Goal: Task Accomplishment & Management: Manage account settings

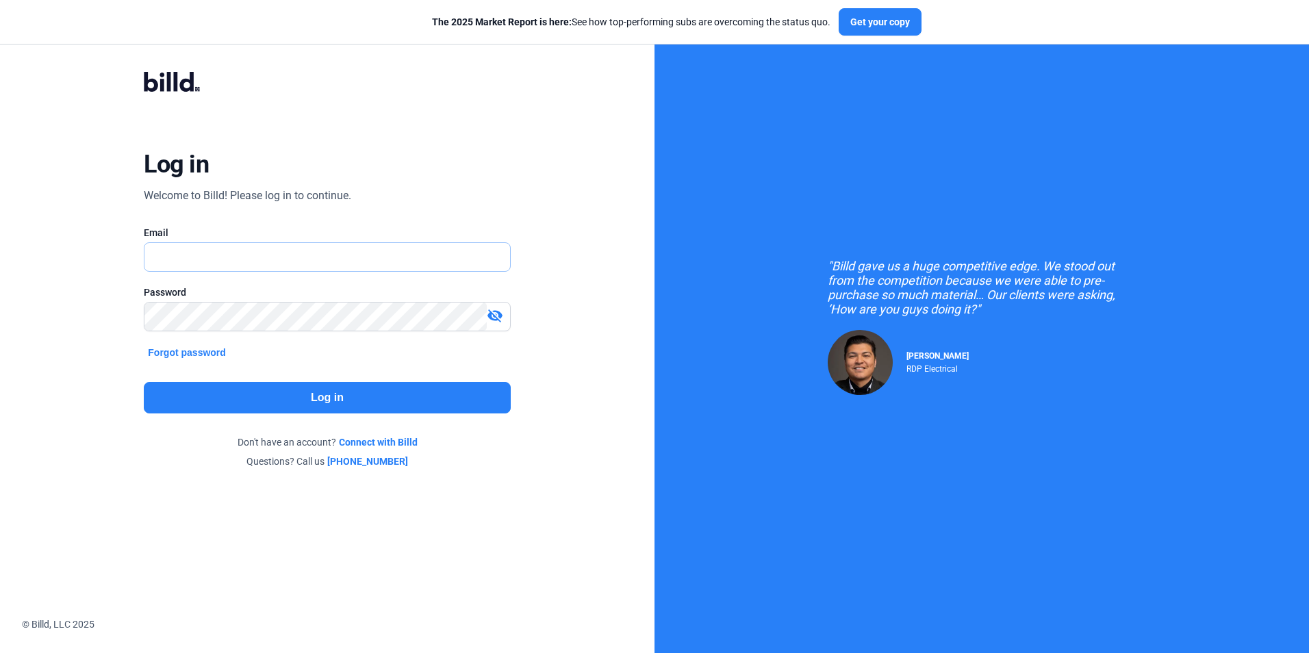
type input "[PERSON_NAME][EMAIL_ADDRESS][DOMAIN_NAME]"
click at [323, 398] on button "Log in" at bounding box center [327, 397] width 366 height 31
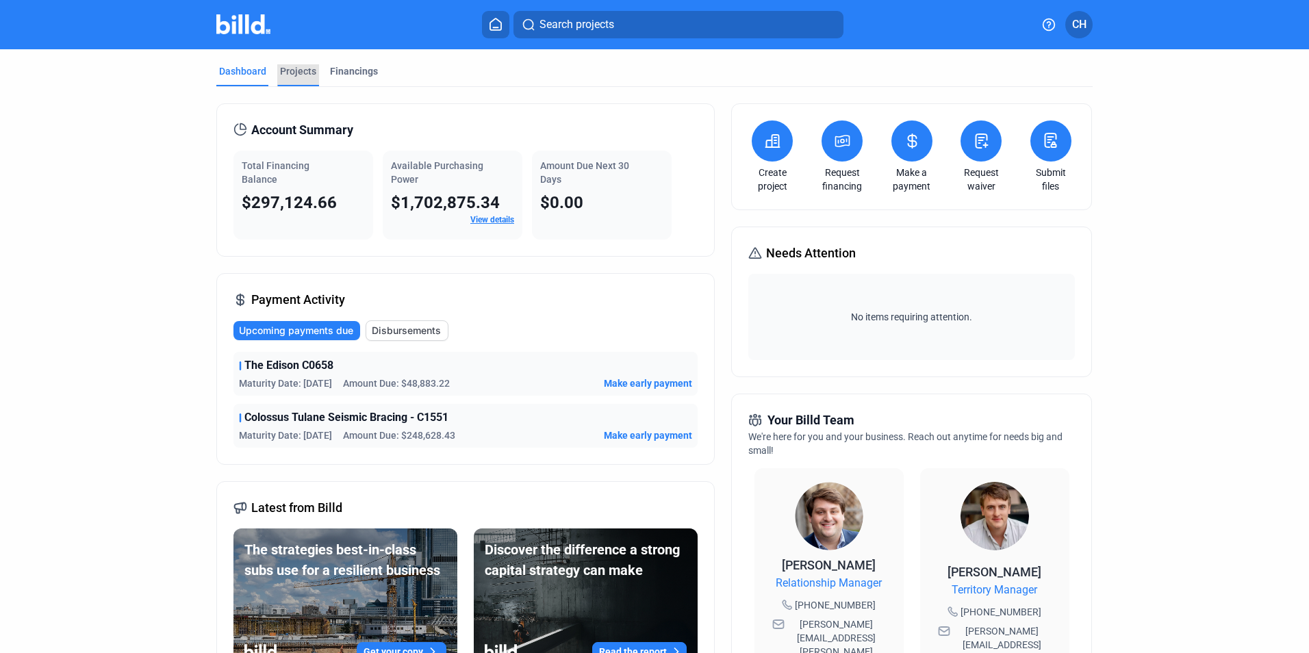
click at [294, 69] on div "Projects" at bounding box center [298, 71] width 36 height 14
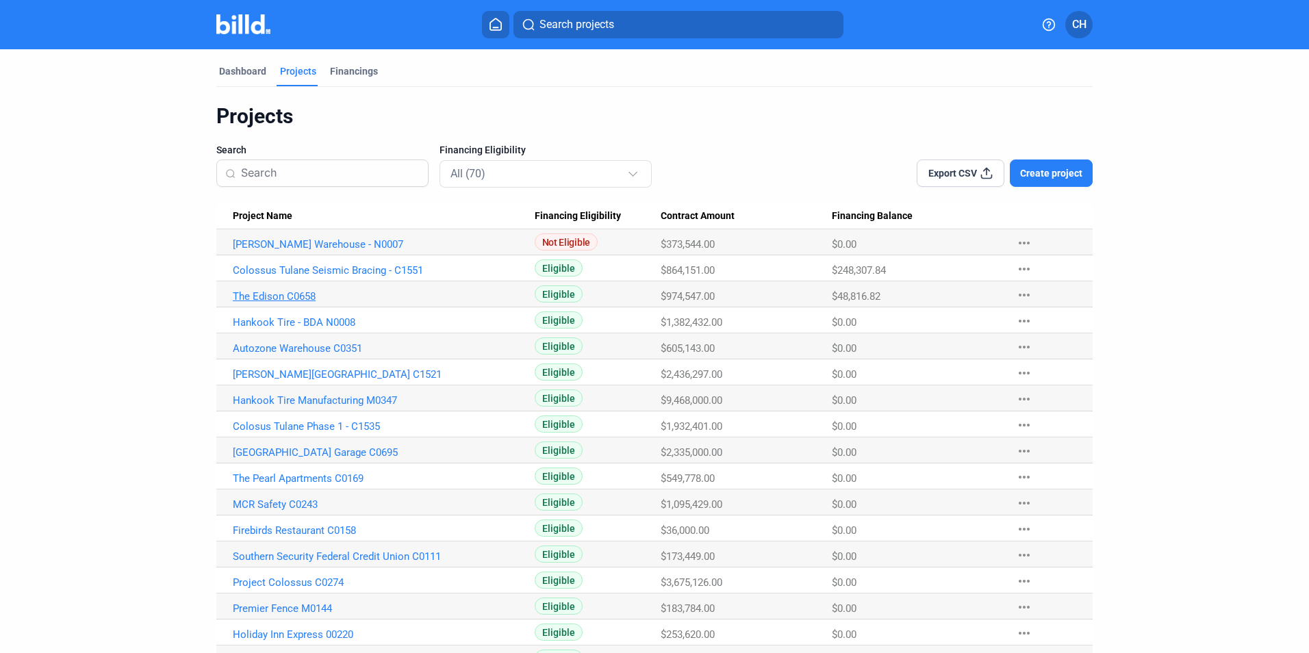
click at [288, 292] on link "The Edison C0658" at bounding box center [384, 296] width 302 height 12
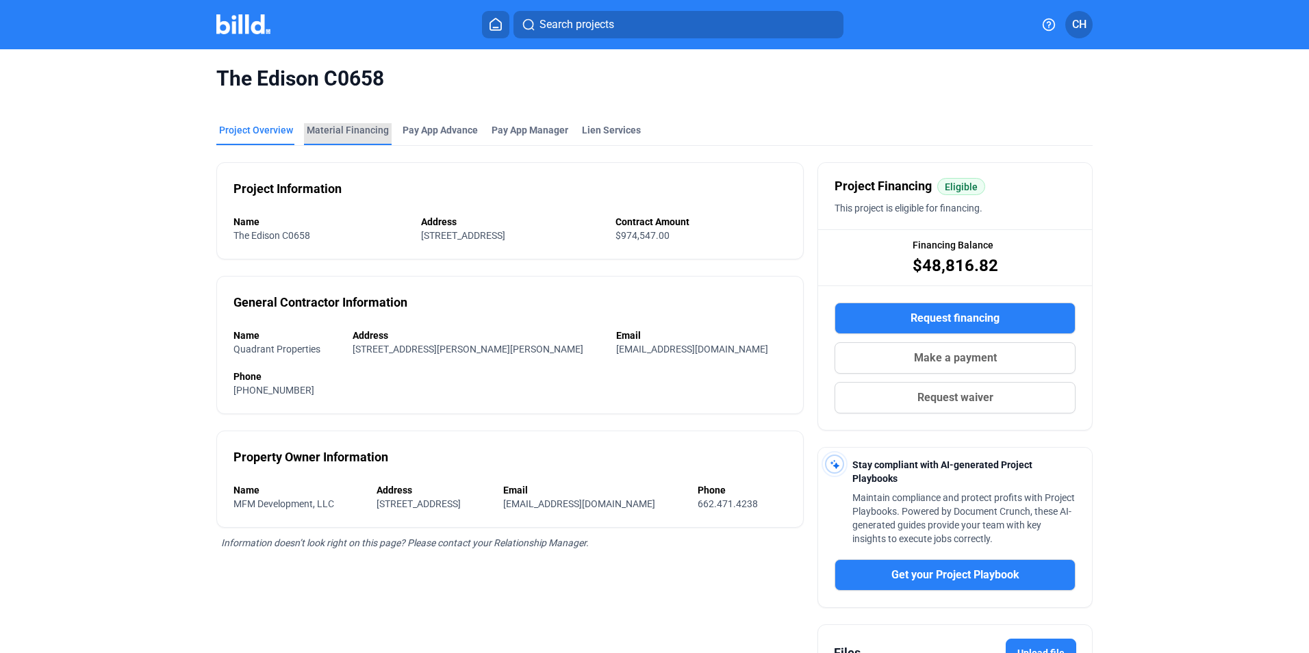
click at [346, 131] on div "Material Financing" at bounding box center [348, 130] width 82 height 14
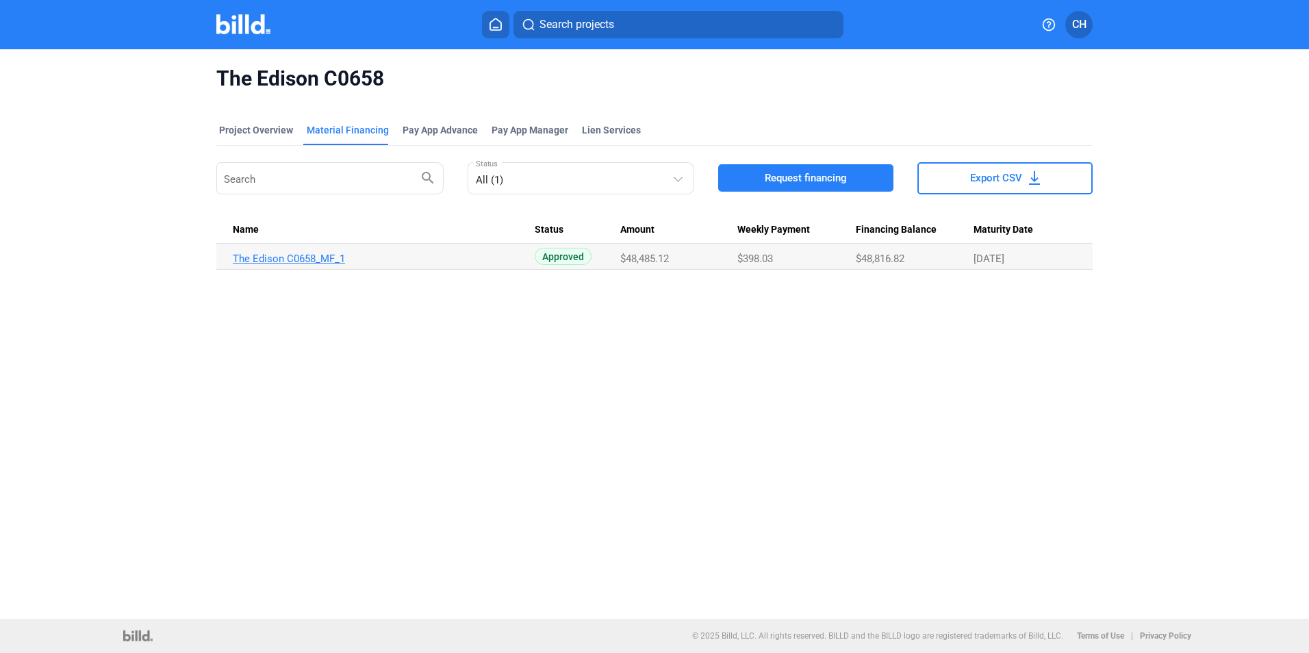
click at [337, 258] on link "The Edison C0658_MF_1" at bounding box center [384, 259] width 302 height 12
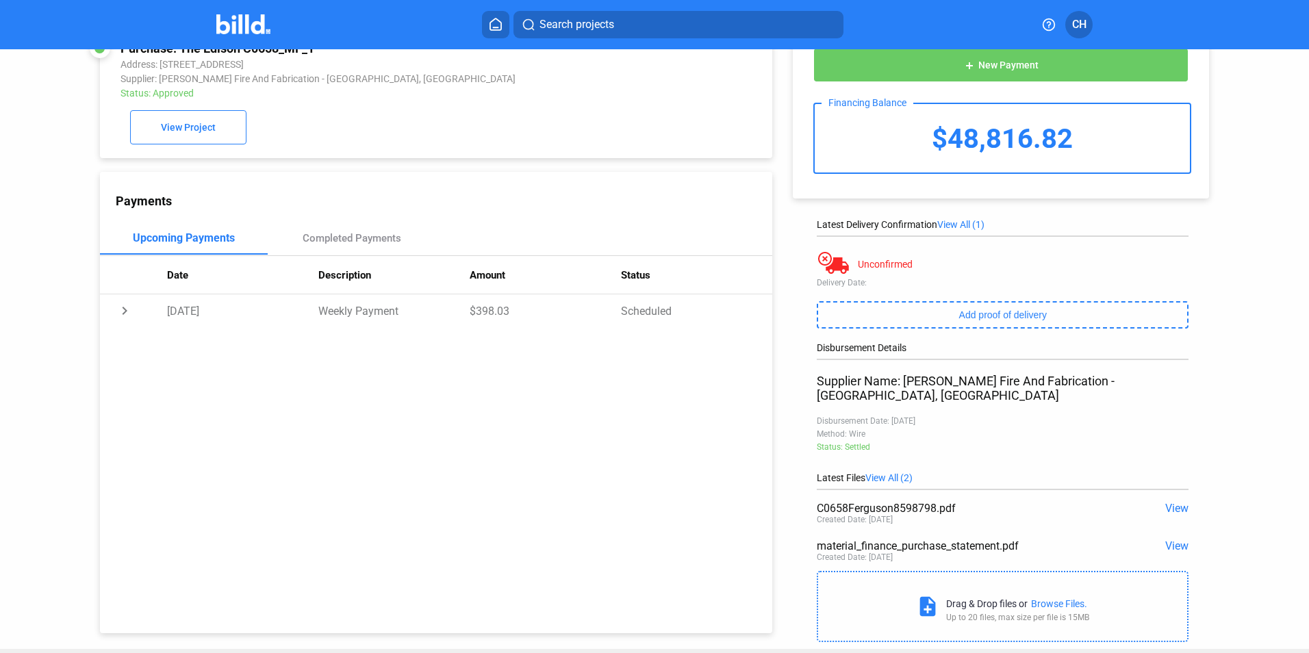
scroll to position [54, 0]
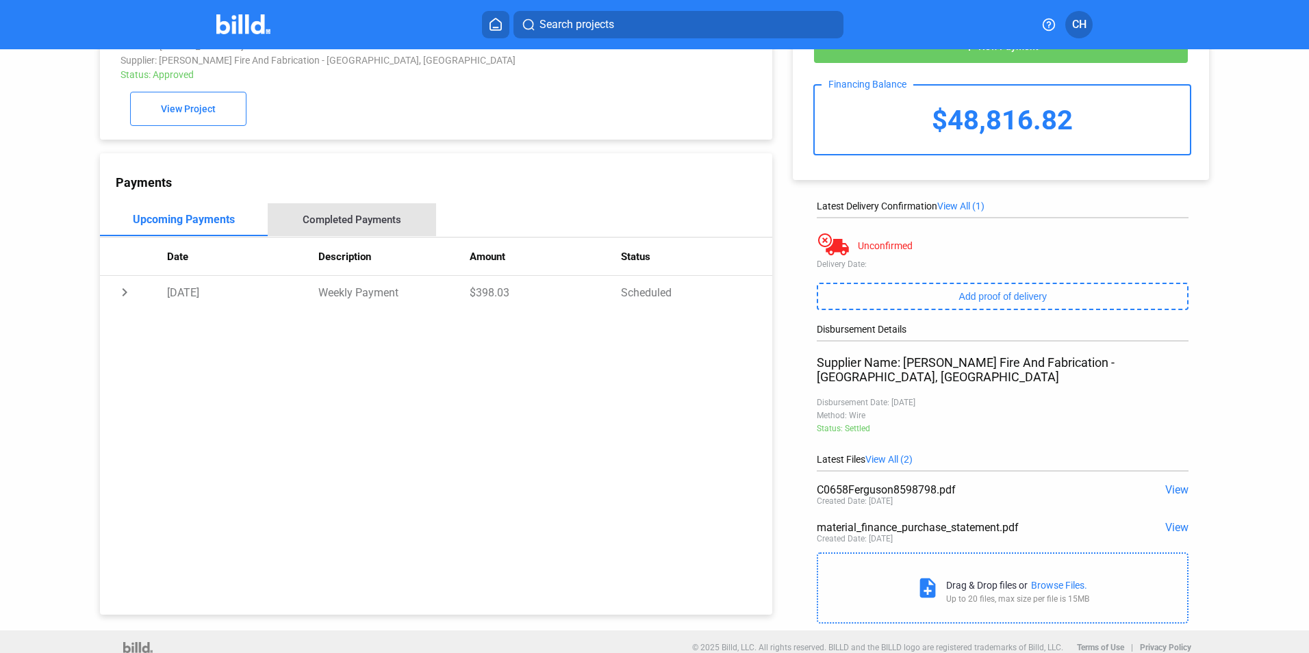
click at [375, 223] on div "Completed Payments" at bounding box center [352, 220] width 99 height 12
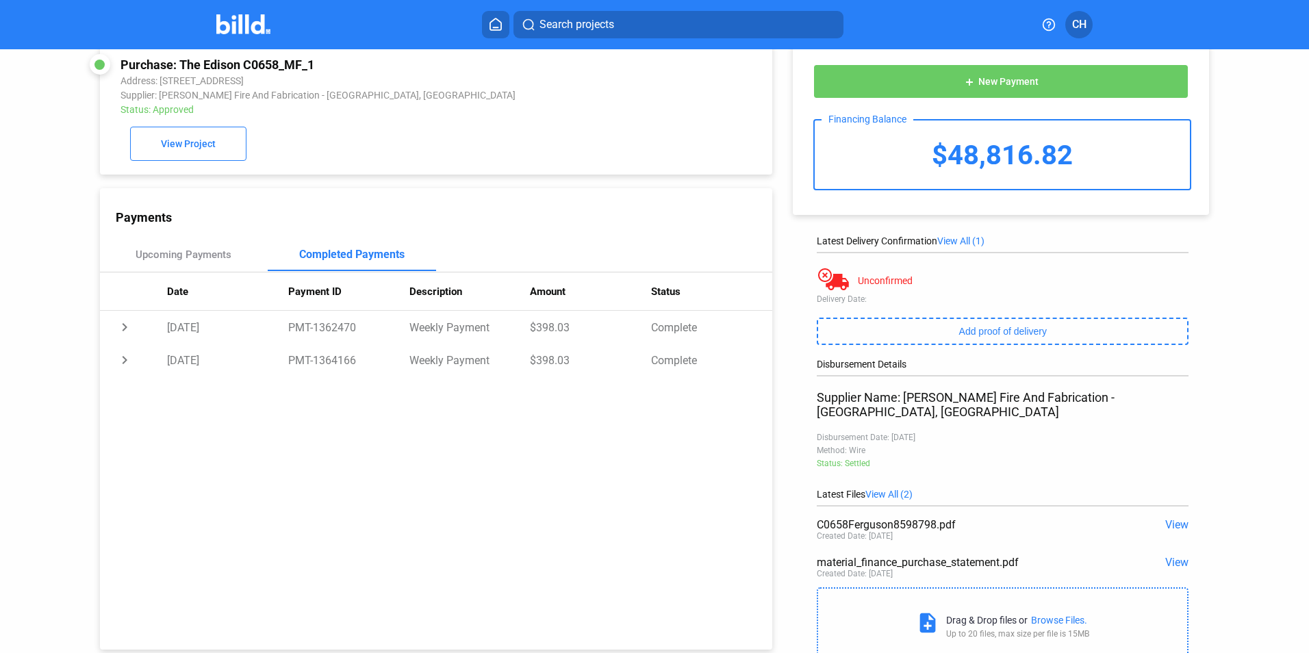
scroll to position [0, 0]
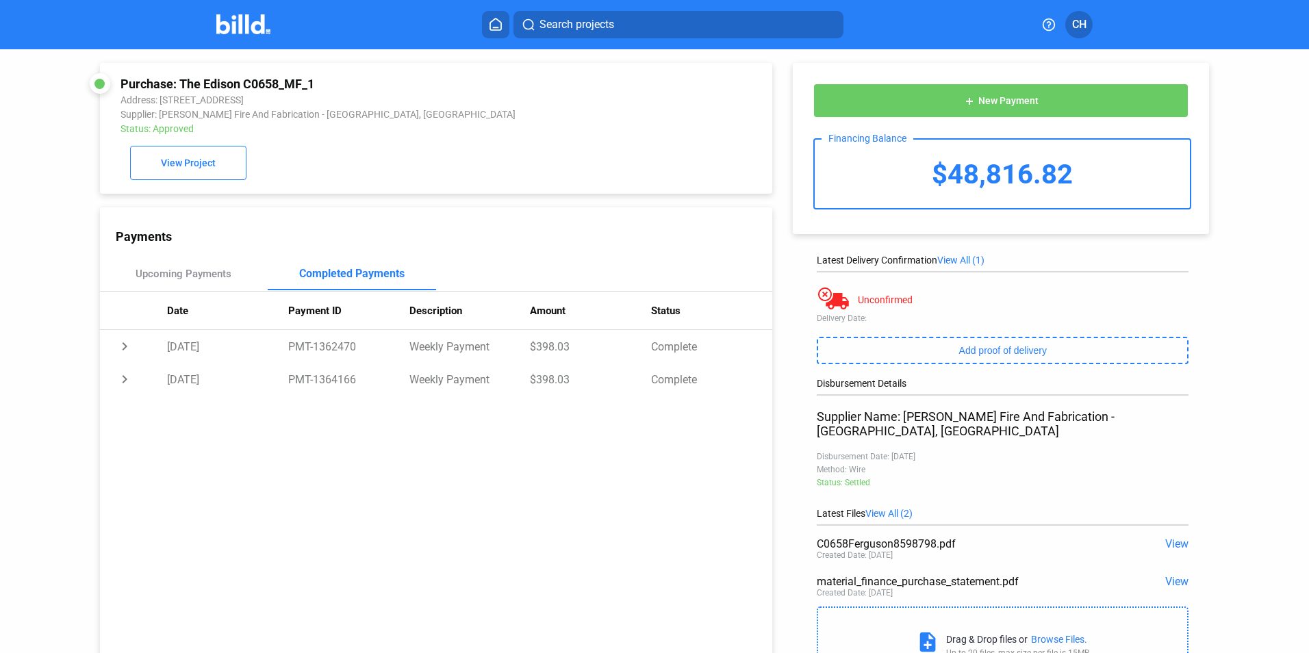
click at [1052, 103] on button "add New Payment" at bounding box center [1000, 101] width 375 height 34
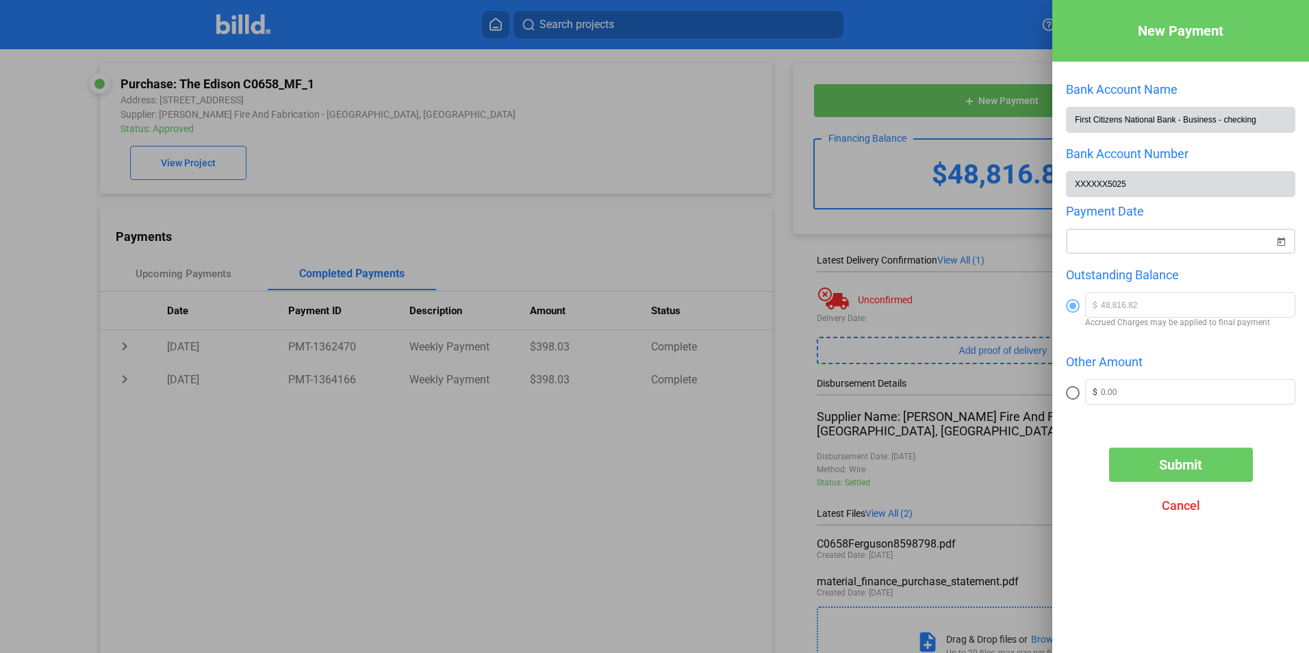
click at [1282, 240] on span "Open calendar" at bounding box center [1281, 233] width 33 height 33
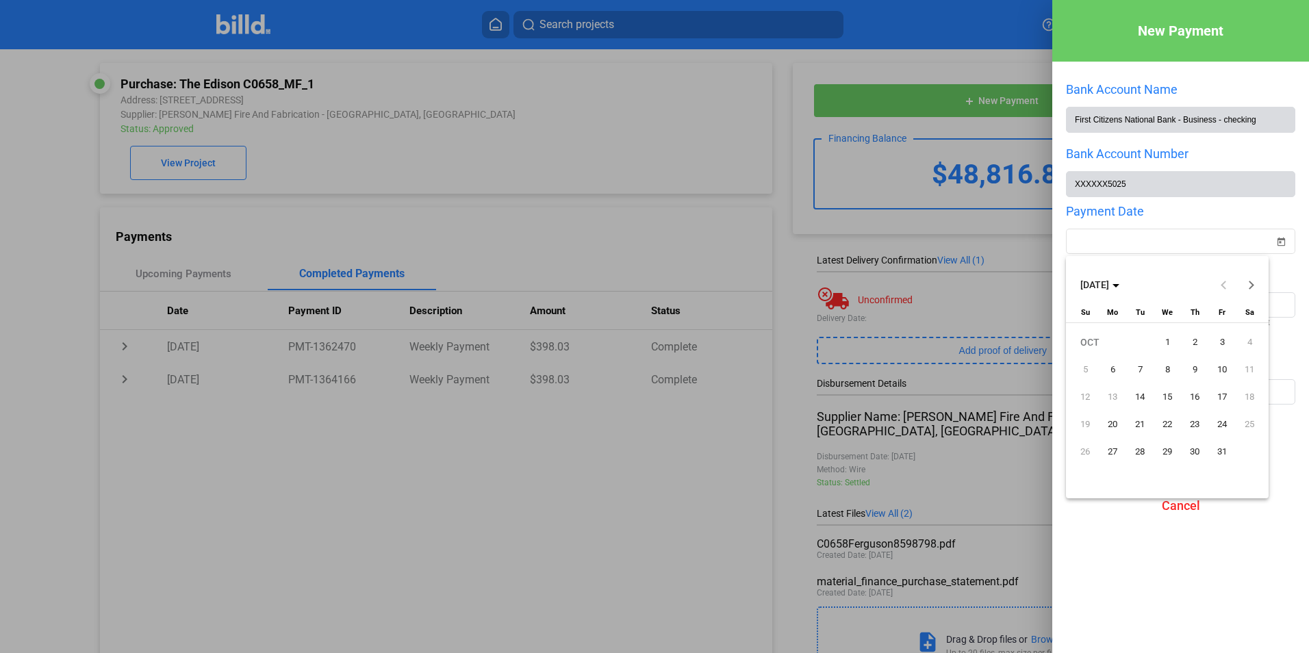
click at [1165, 340] on span "1" at bounding box center [1167, 342] width 25 height 25
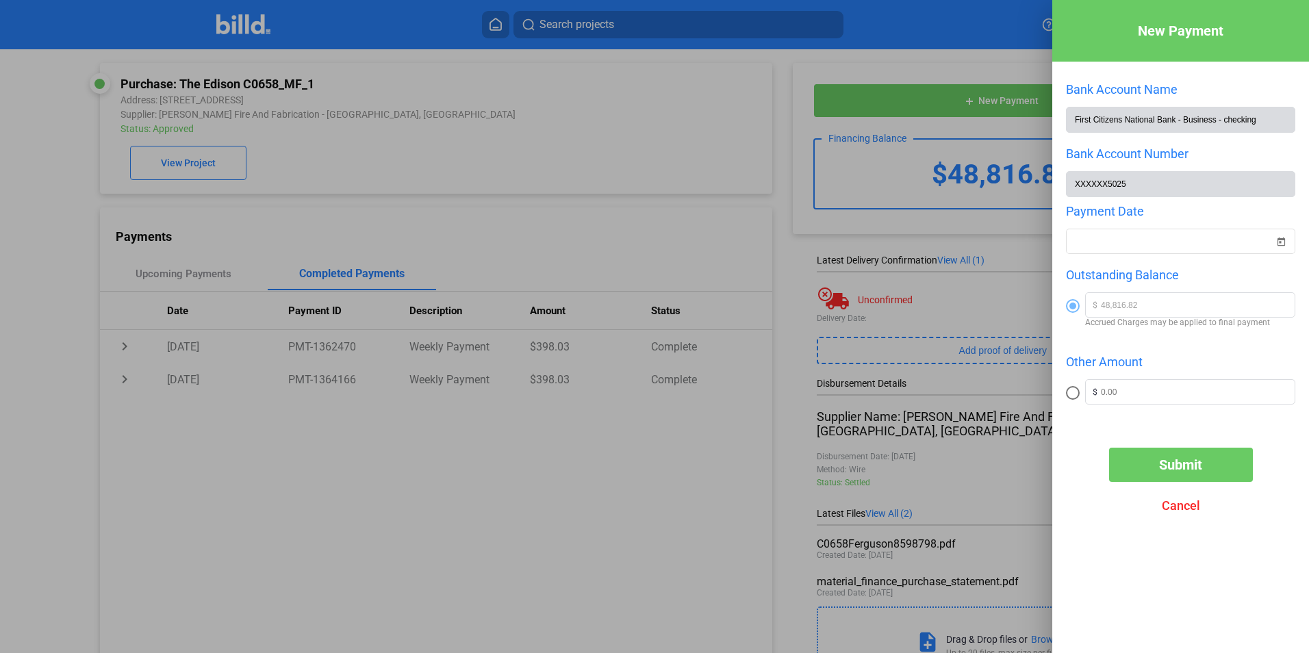
click at [1183, 463] on span "Submit" at bounding box center [1180, 465] width 43 height 16
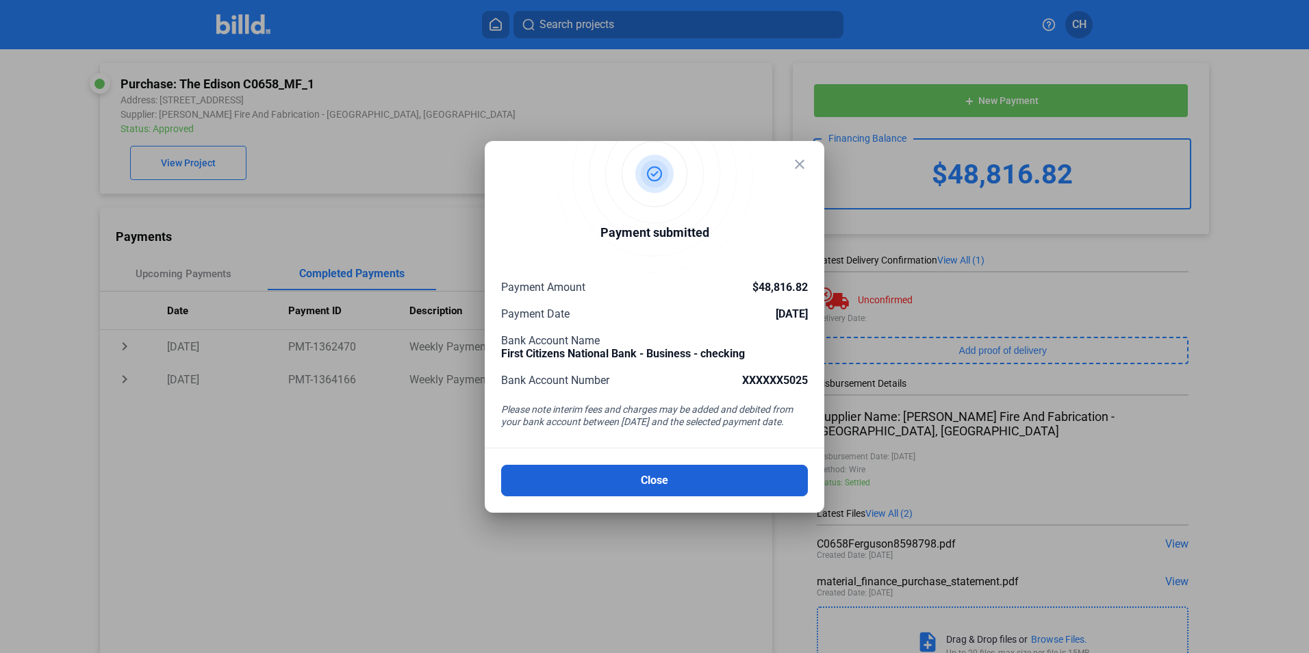
click at [704, 479] on button "Close" at bounding box center [654, 480] width 307 height 31
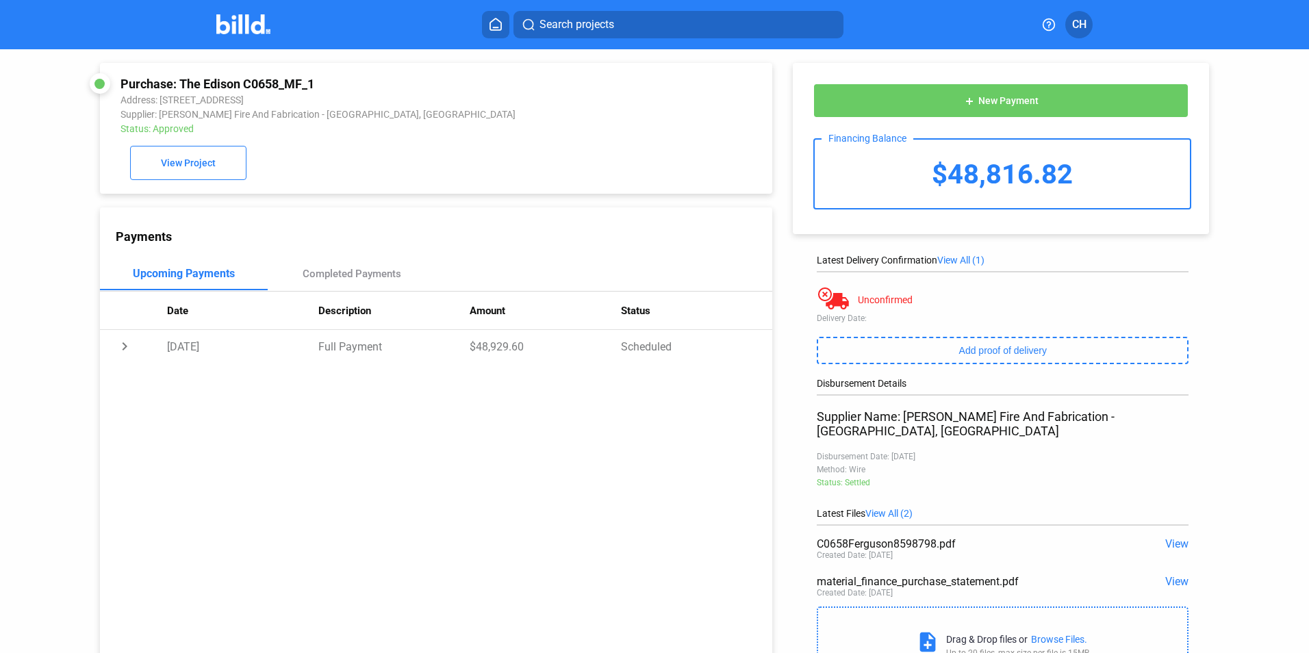
click at [249, 18] on img at bounding box center [243, 24] width 54 height 20
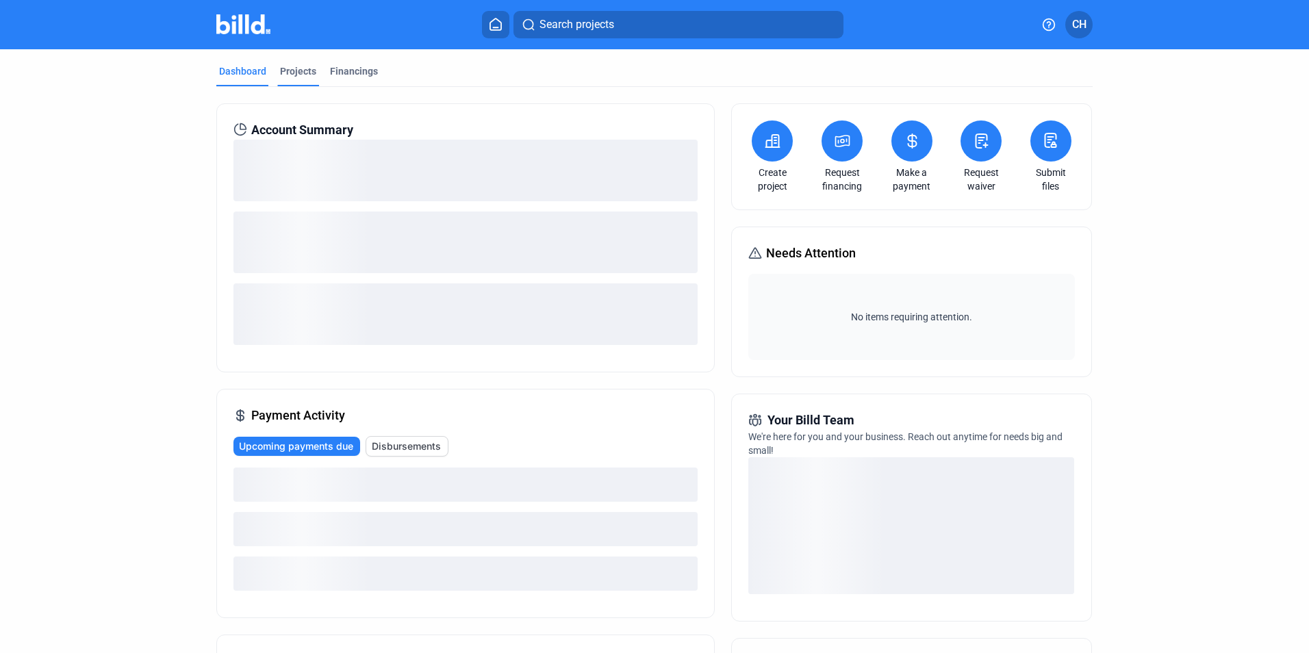
click at [299, 68] on div "Projects" at bounding box center [298, 71] width 36 height 14
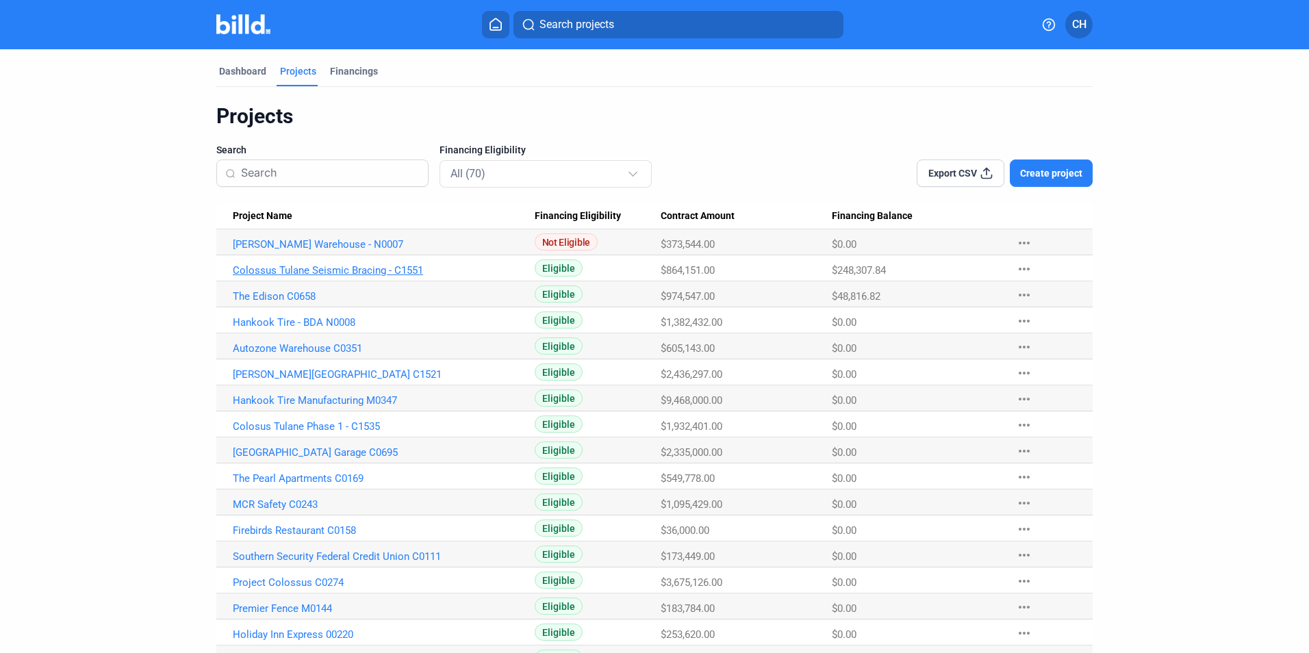
click at [384, 271] on link "Colossus Tulane Seismic Bracing - C1551" at bounding box center [384, 270] width 302 height 12
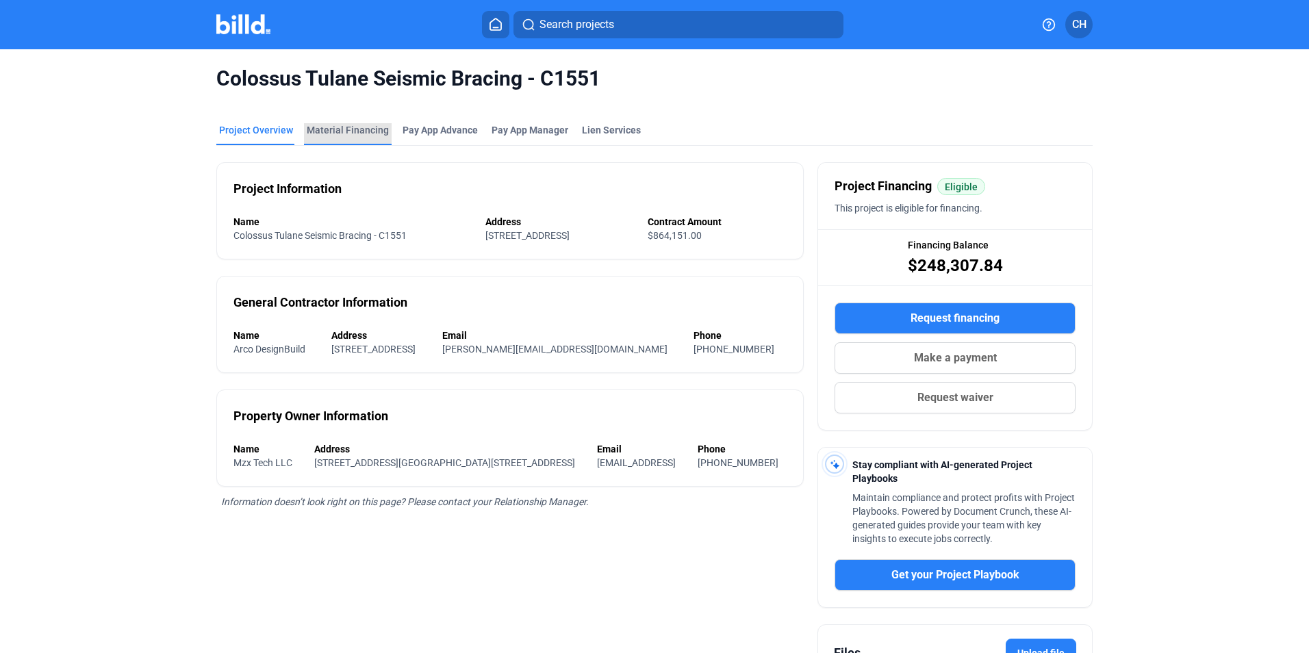
click at [349, 131] on div "Material Financing" at bounding box center [348, 130] width 82 height 14
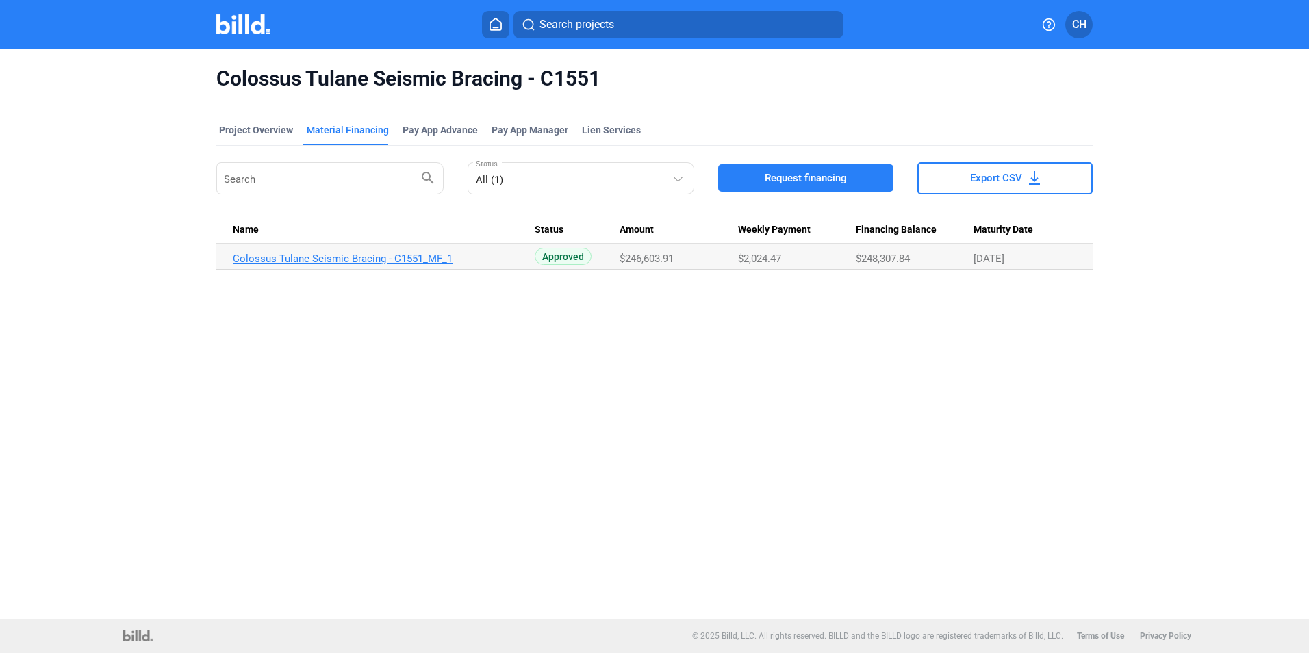
click at [402, 255] on link "Colossus Tulane Seismic Bracing - C1551_MF_1" at bounding box center [384, 259] width 302 height 12
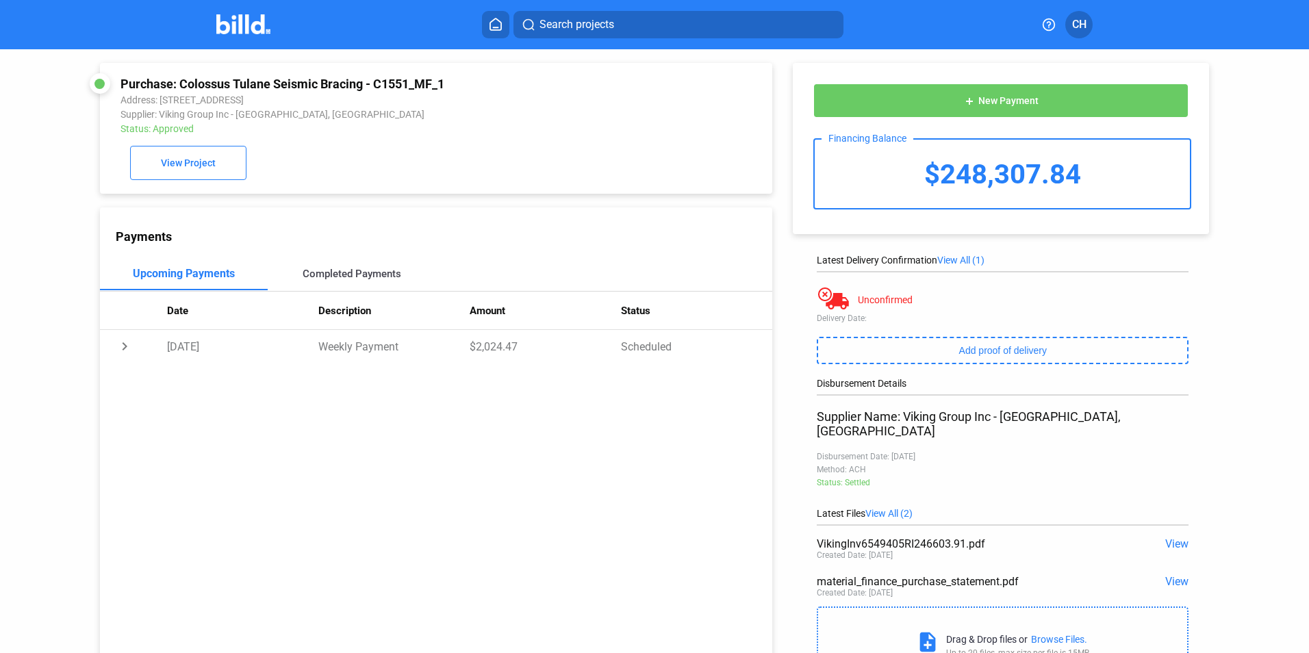
click at [315, 276] on div "Completed Payments" at bounding box center [352, 274] width 99 height 12
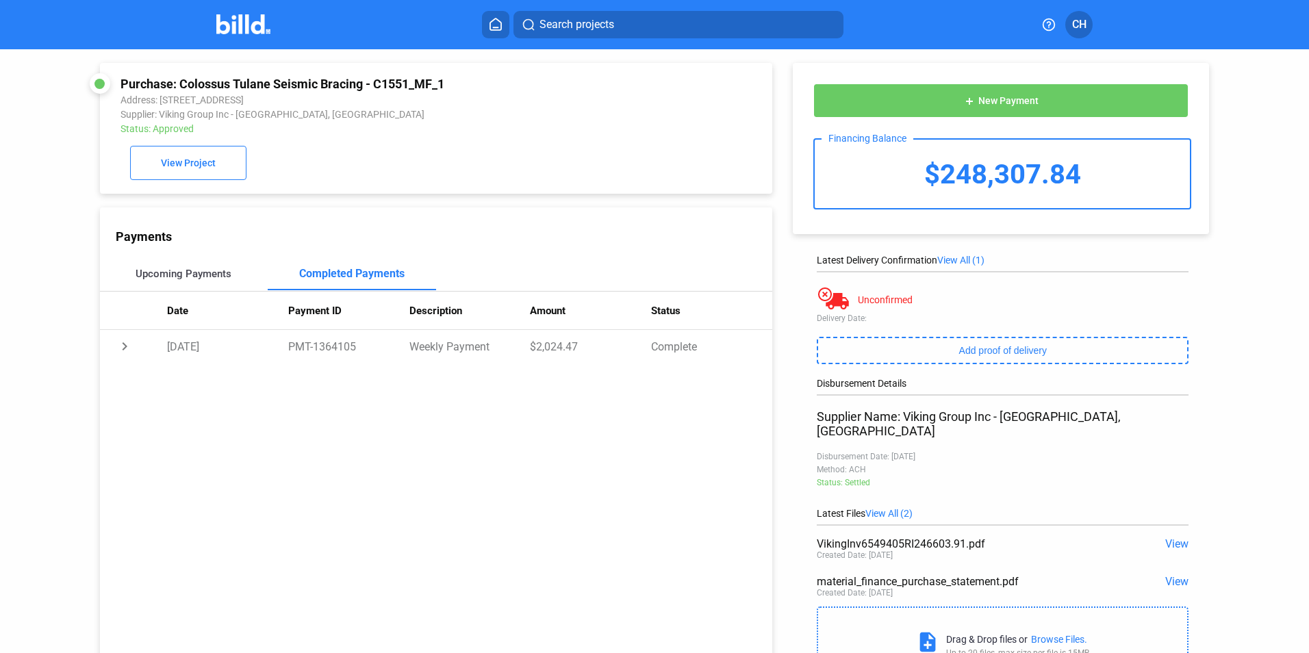
click at [171, 277] on div "Upcoming Payments" at bounding box center [184, 274] width 96 height 12
